Goal: Task Accomplishment & Management: Manage account settings

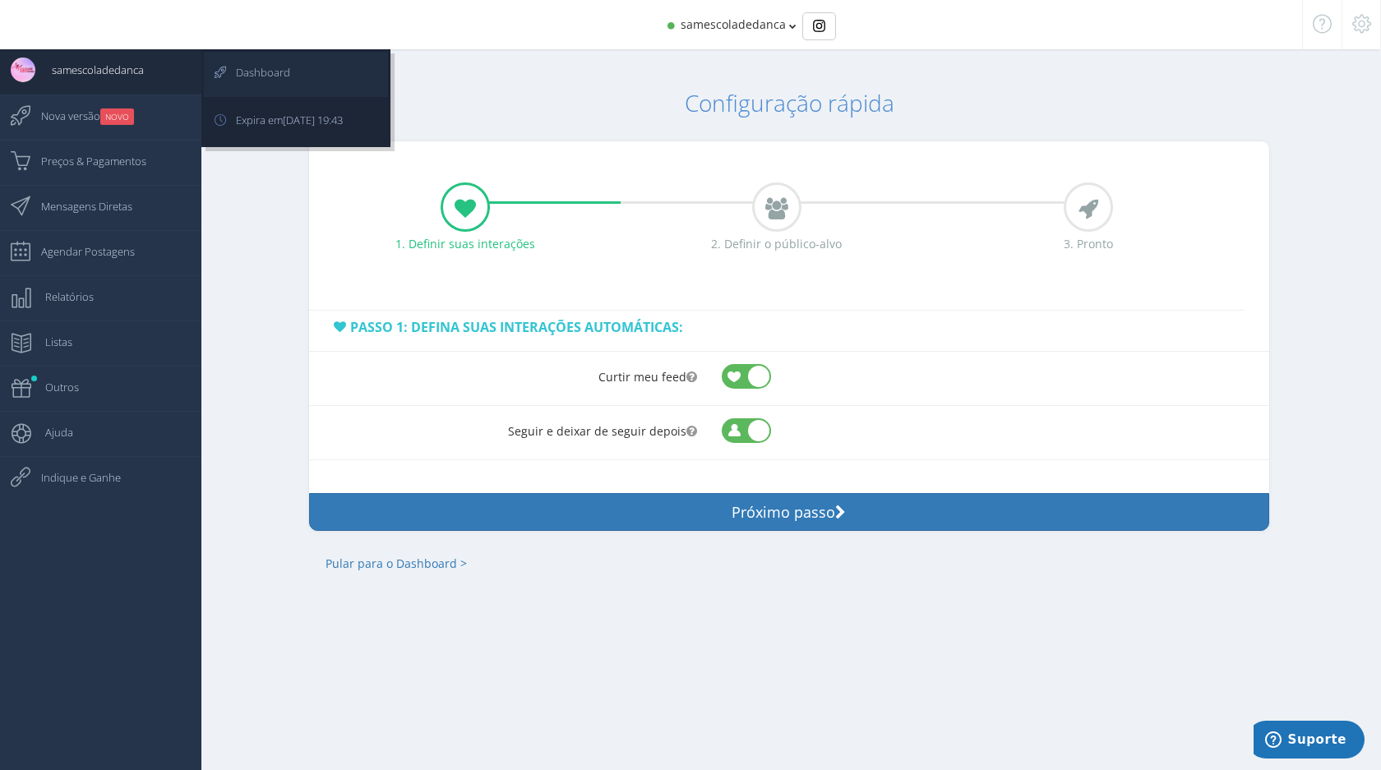
click at [233, 73] on span "Dashboard" at bounding box center [254, 72] width 71 height 41
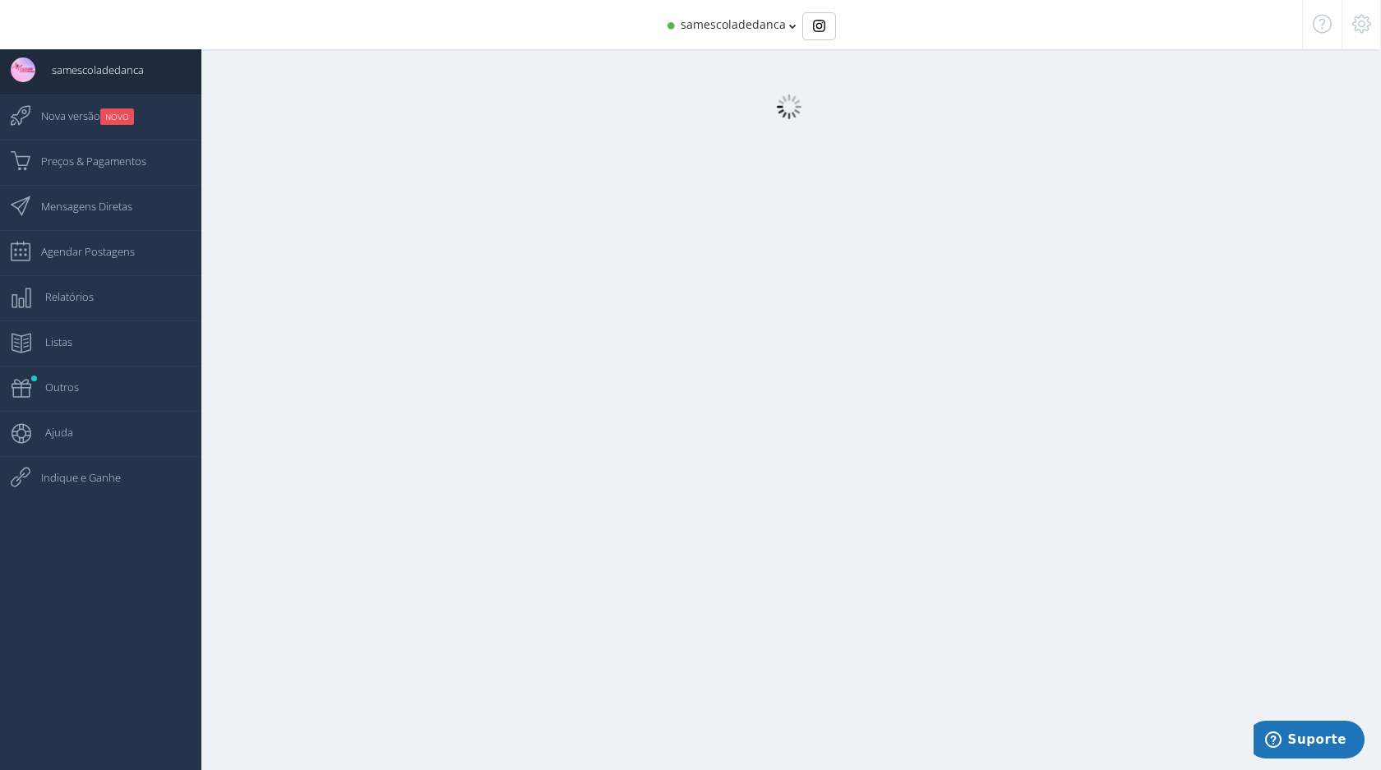
select select "[DEMOGRAPHIC_DATA]"
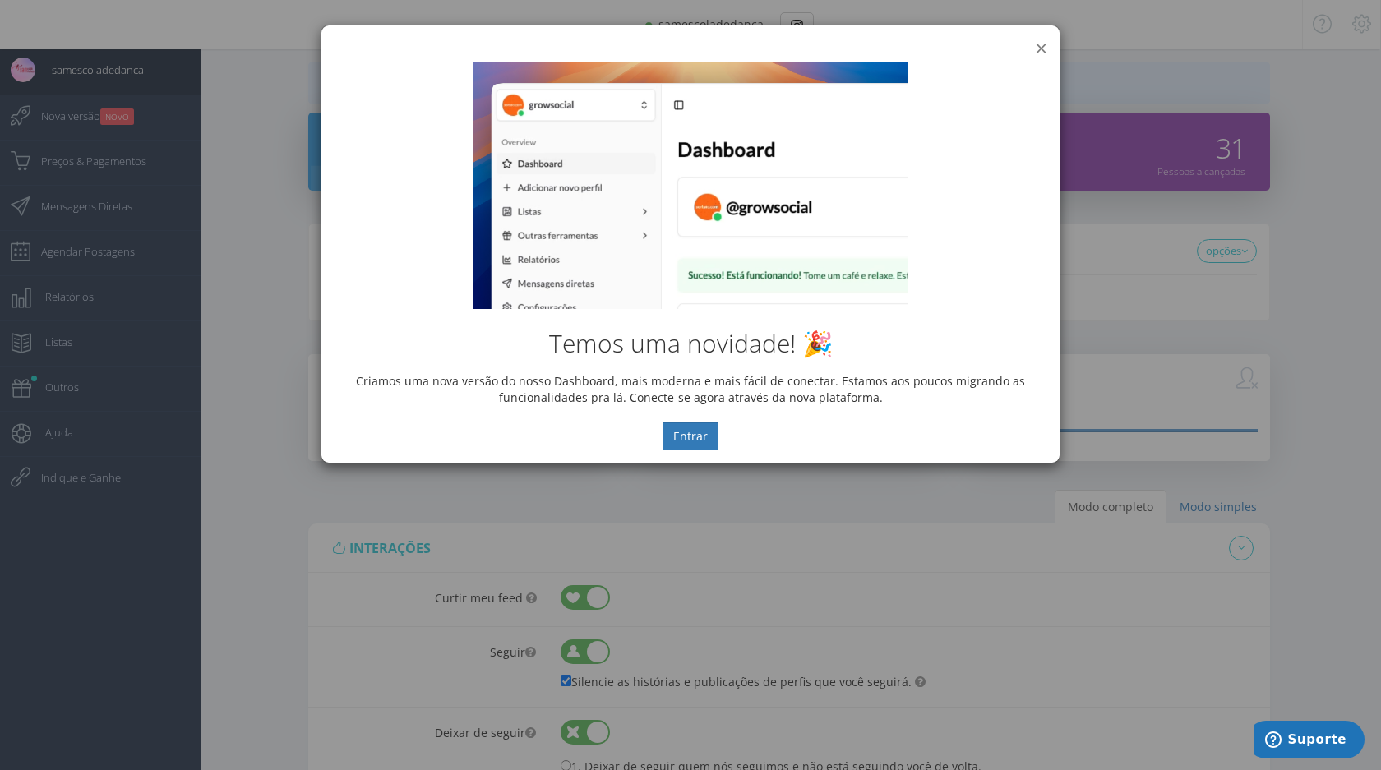
click at [1037, 49] on button "×" at bounding box center [1041, 48] width 12 height 22
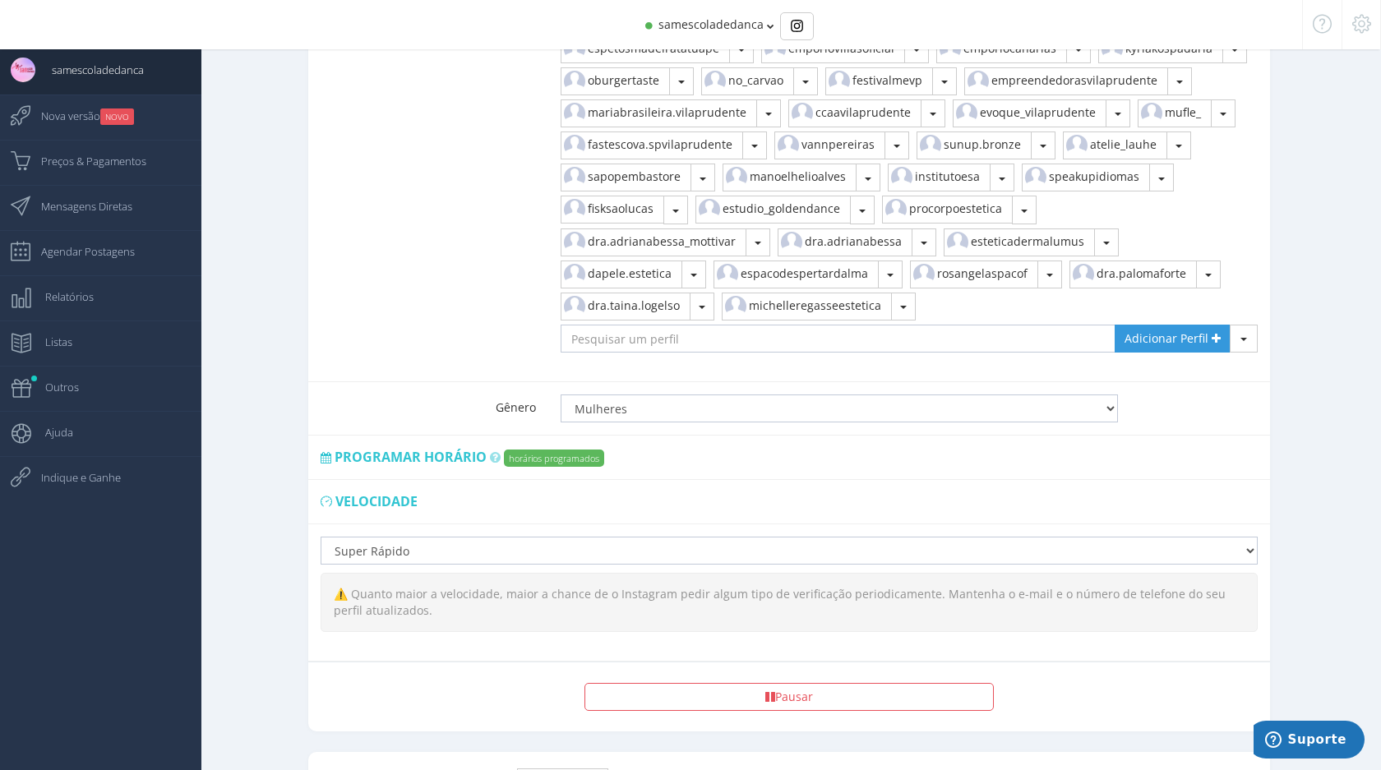
scroll to position [2349, 0]
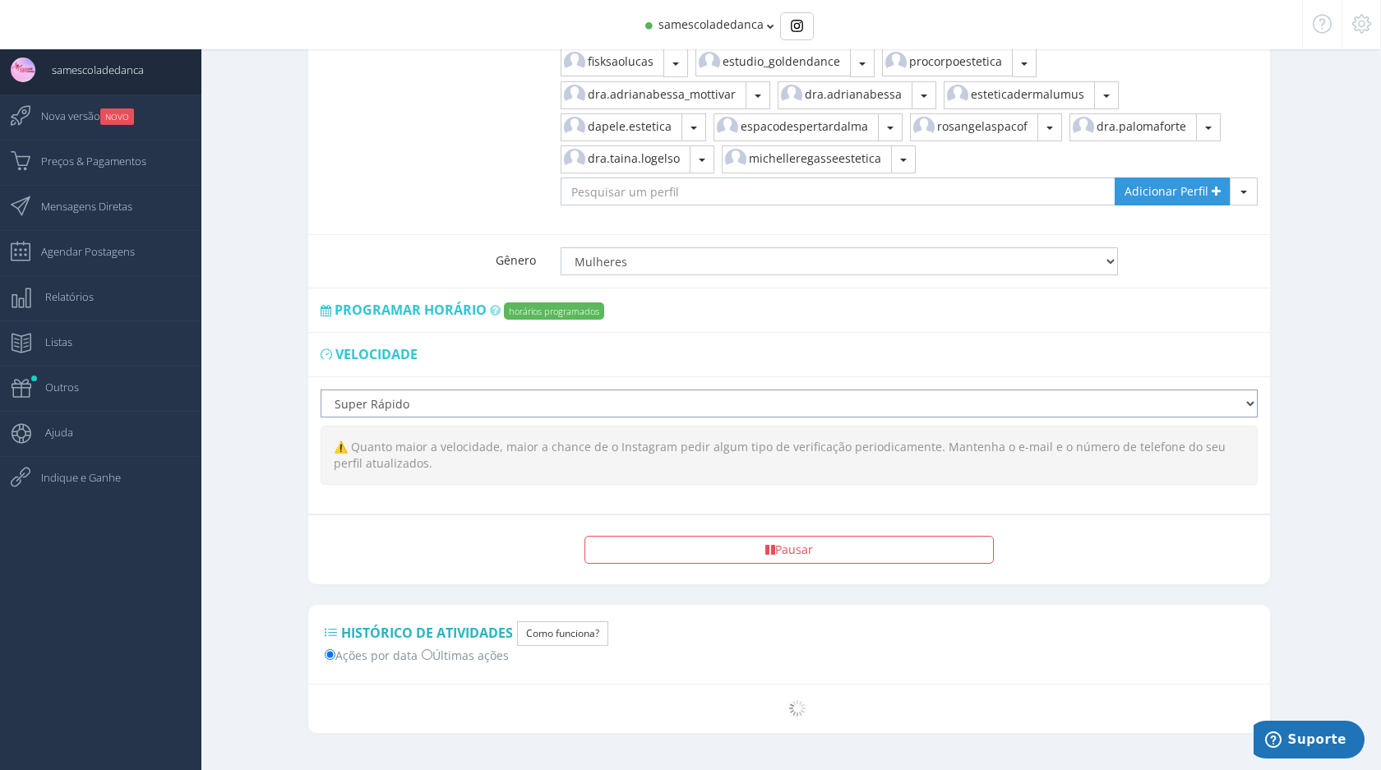
click at [500, 390] on select "Lento Normal Rápido Super Rápido" at bounding box center [789, 404] width 937 height 28
select select "fast"
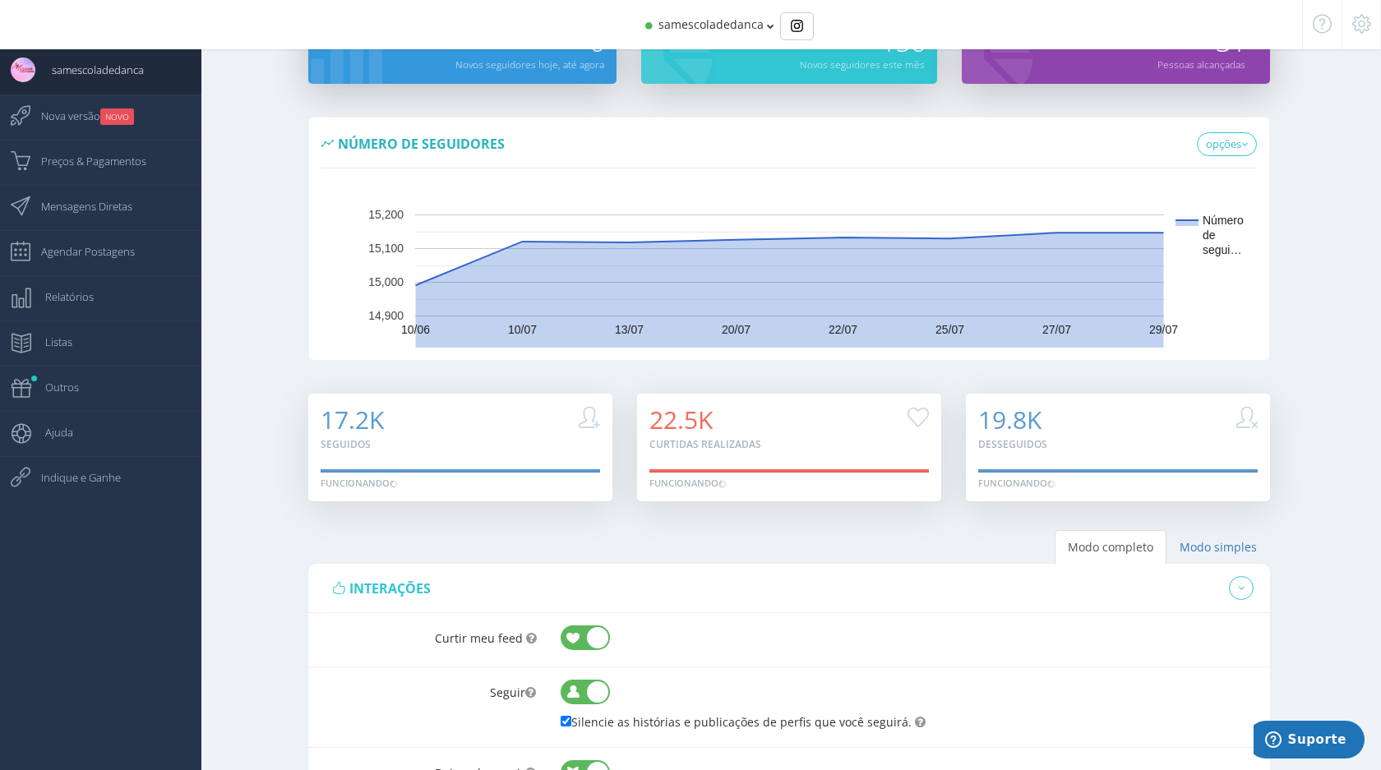
scroll to position [95, 0]
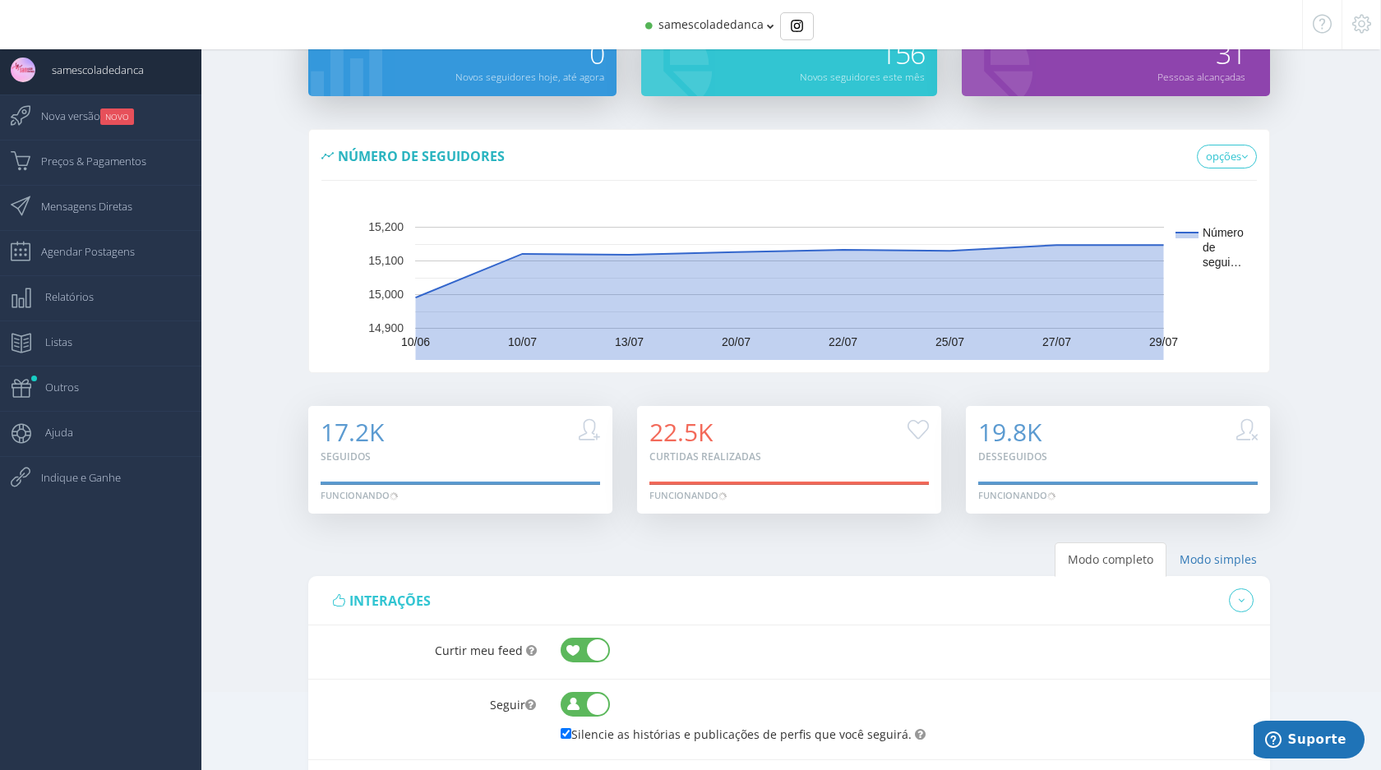
click at [690, 17] on span "samescoladedanca" at bounding box center [710, 24] width 105 height 16
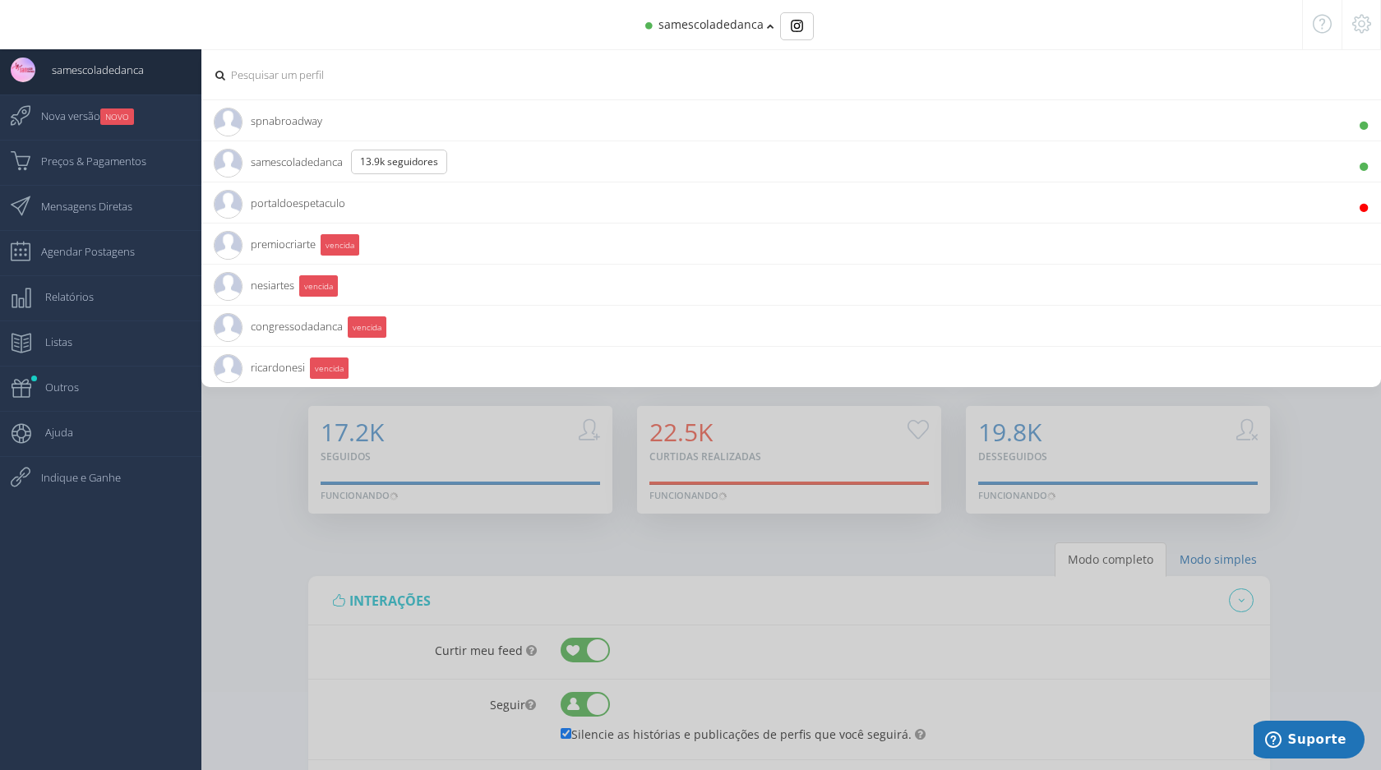
click at [329, 580] on div at bounding box center [690, 385] width 1381 height 770
click at [737, 16] on span "samescoladedanca" at bounding box center [710, 24] width 105 height 16
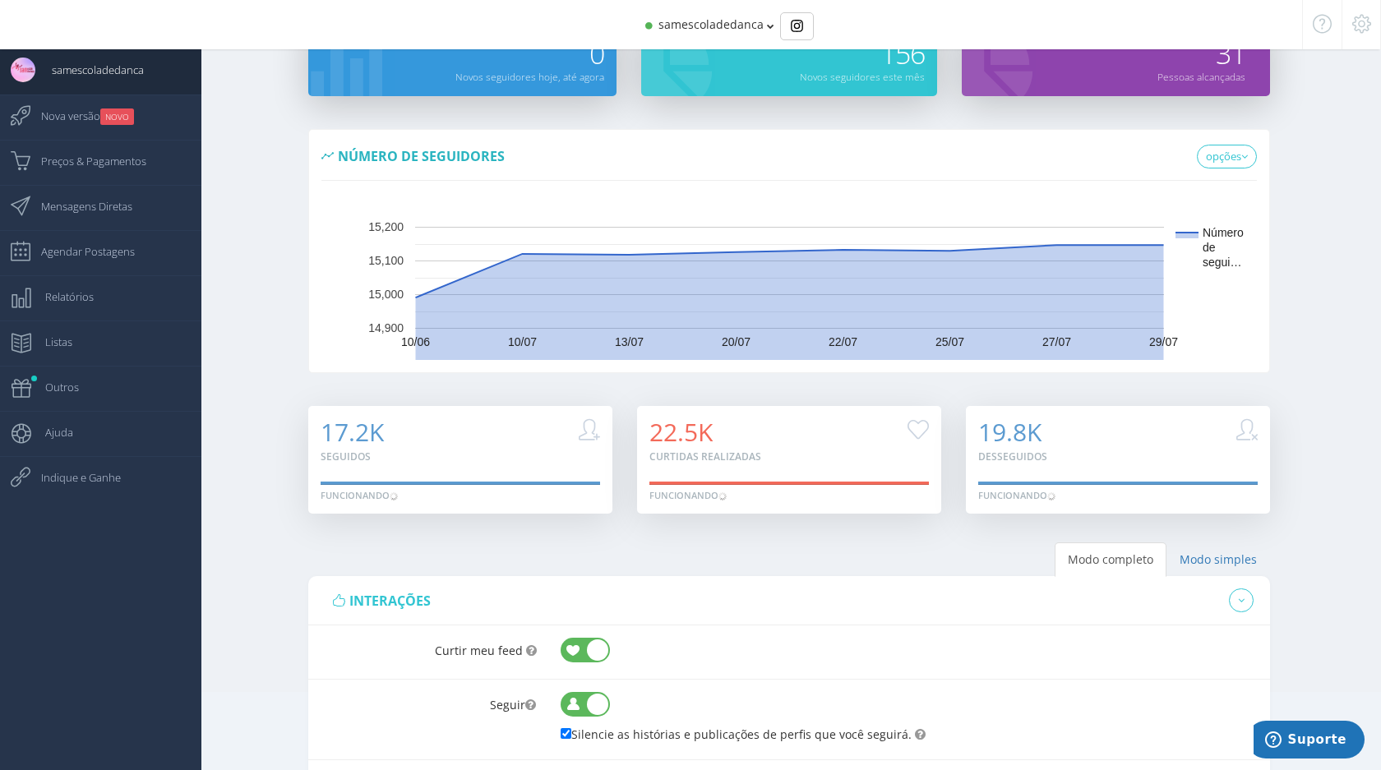
scroll to position [0, 0]
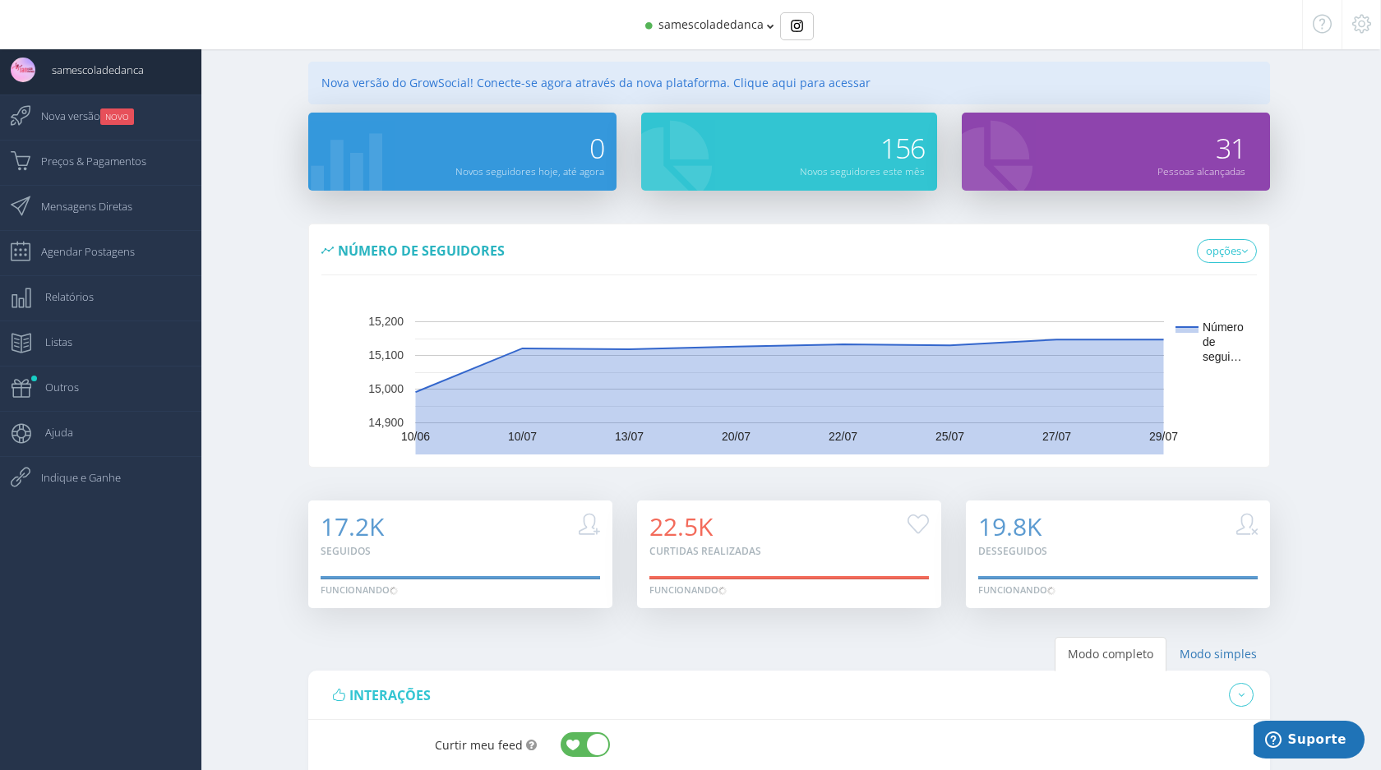
click at [658, 18] on span "samescoladedanca" at bounding box center [703, 24] width 121 height 16
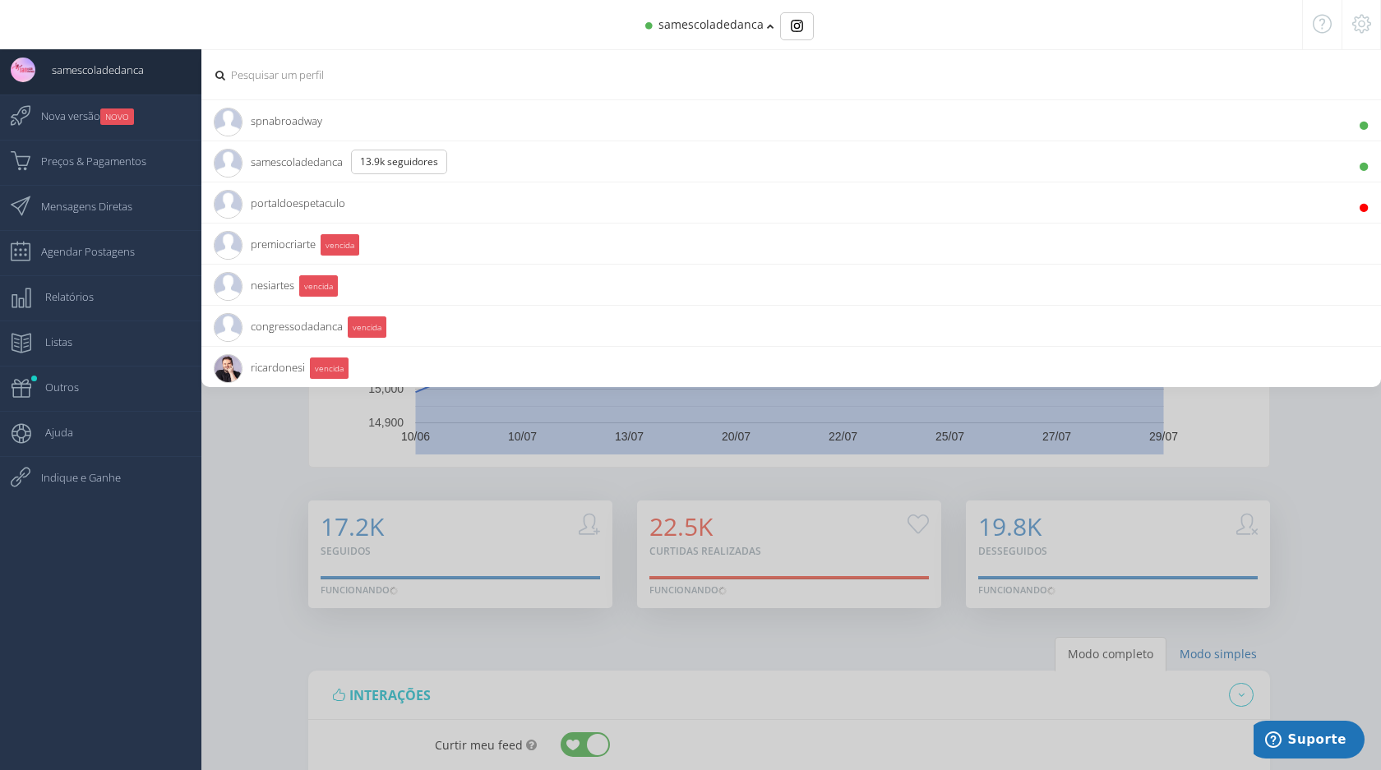
click at [543, 129] on li "spnabroadway 7.1K Seguidores" at bounding box center [791, 119] width 1180 height 41
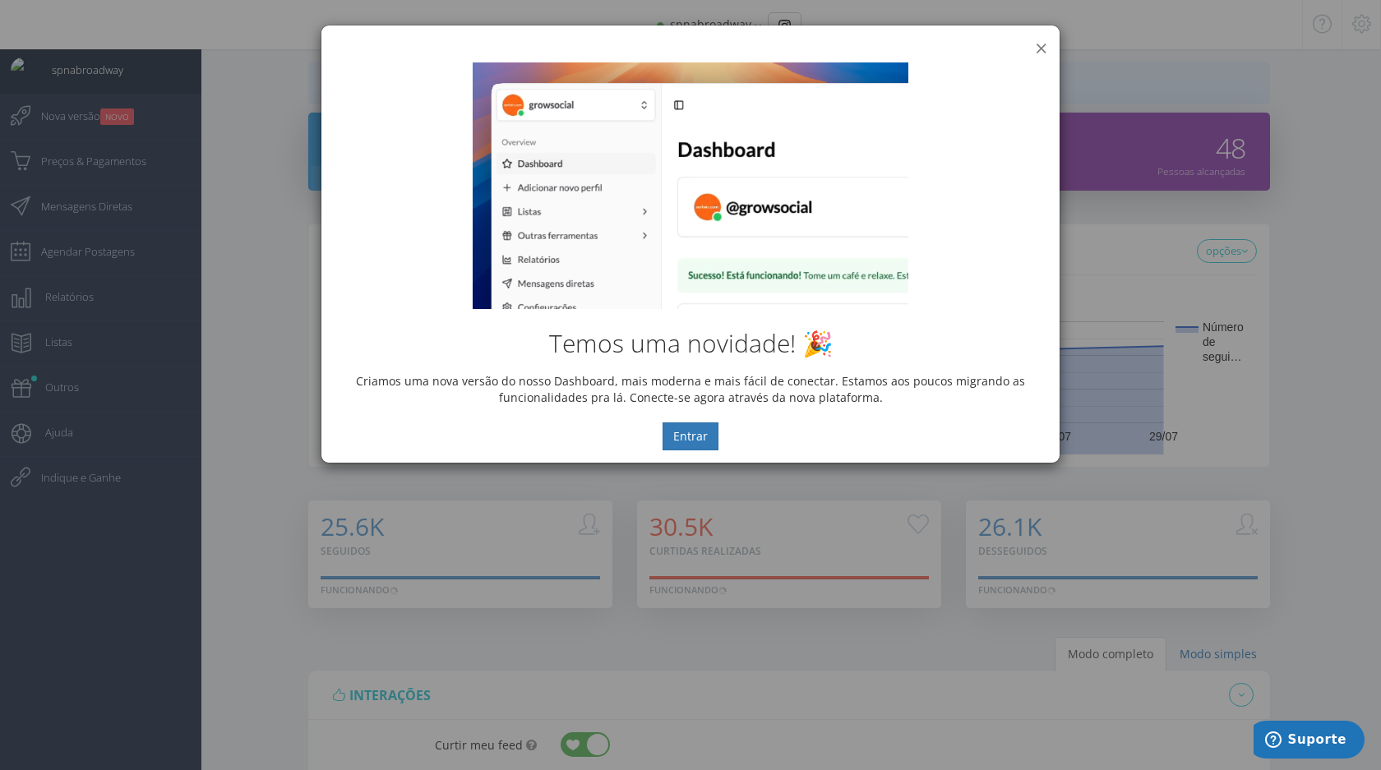
click at [1042, 49] on button "×" at bounding box center [1041, 48] width 12 height 22
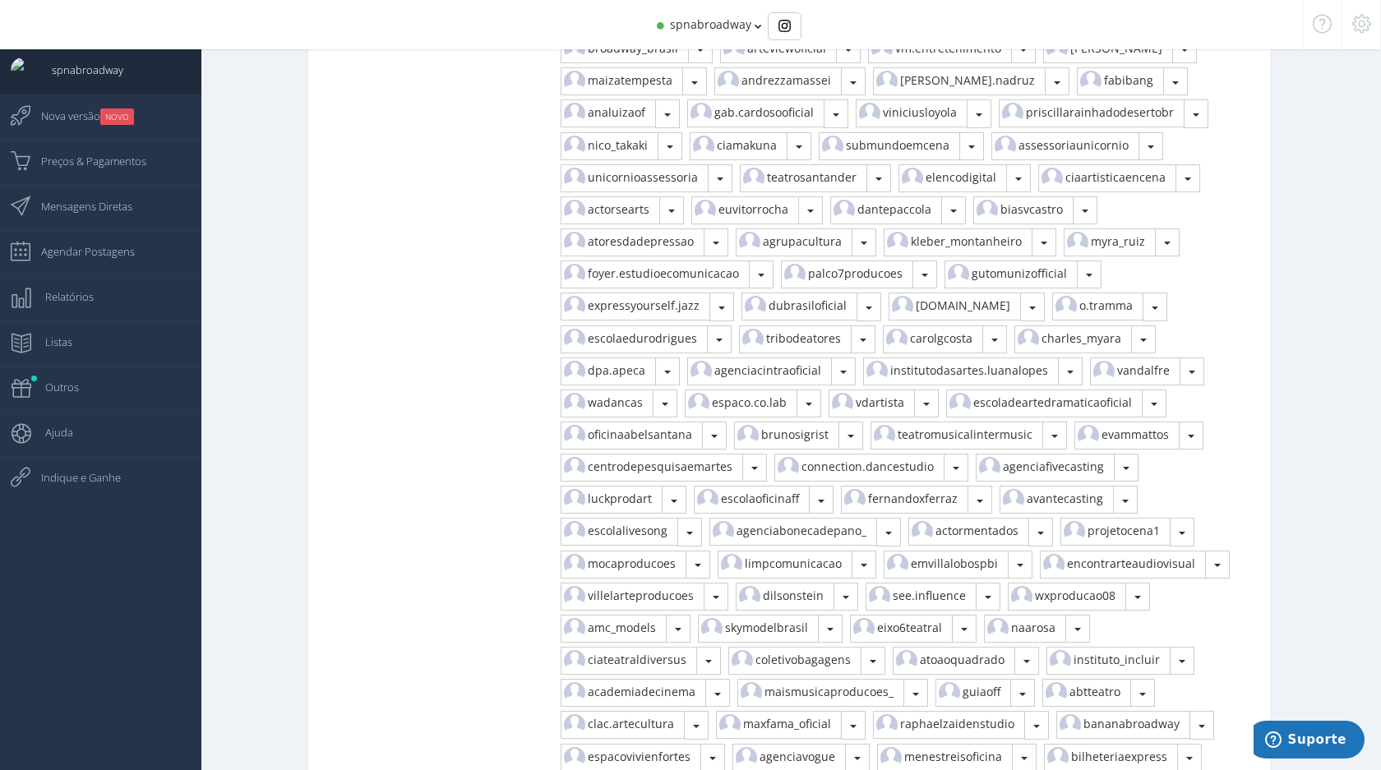
scroll to position [2629, 0]
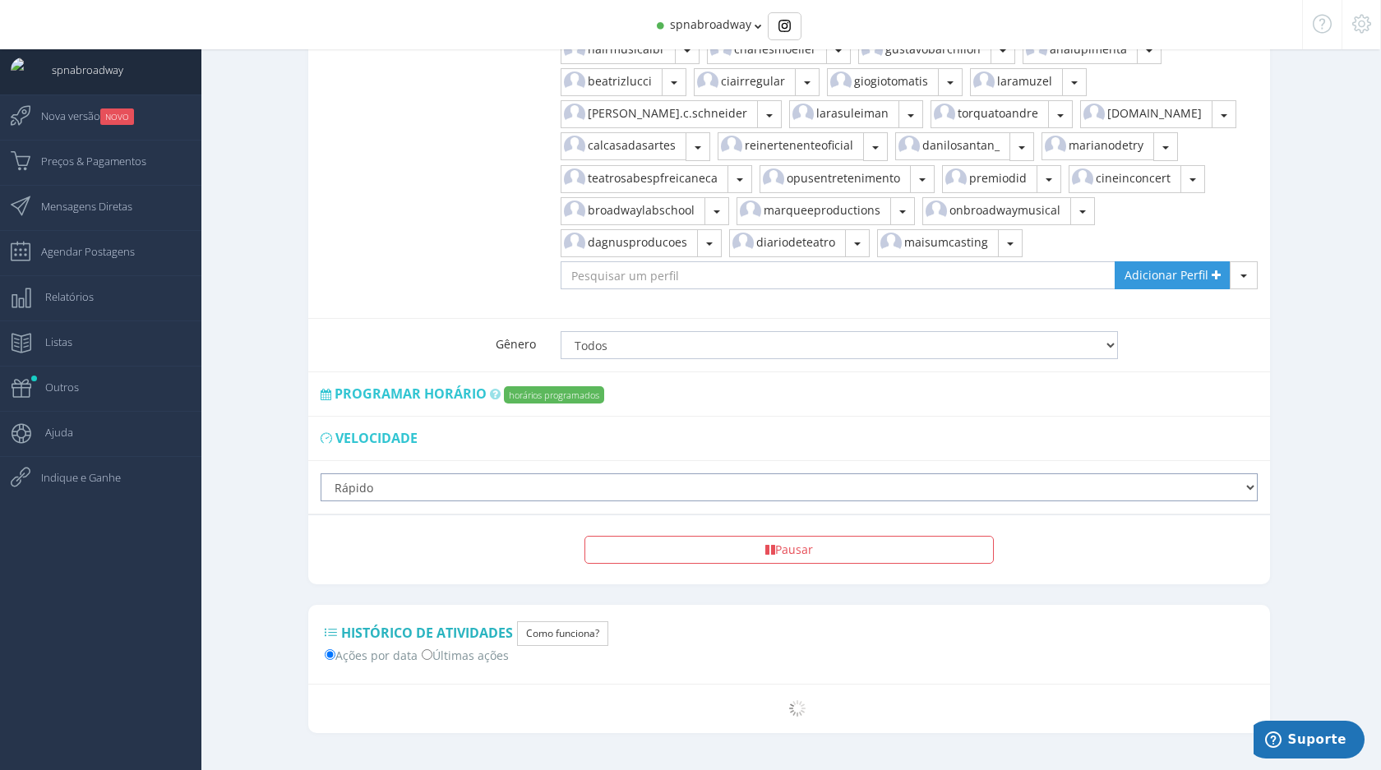
click at [471, 474] on select "Lento Normal Rápido Super Rápido" at bounding box center [789, 488] width 937 height 28
